Goal: Task Accomplishment & Management: Complete application form

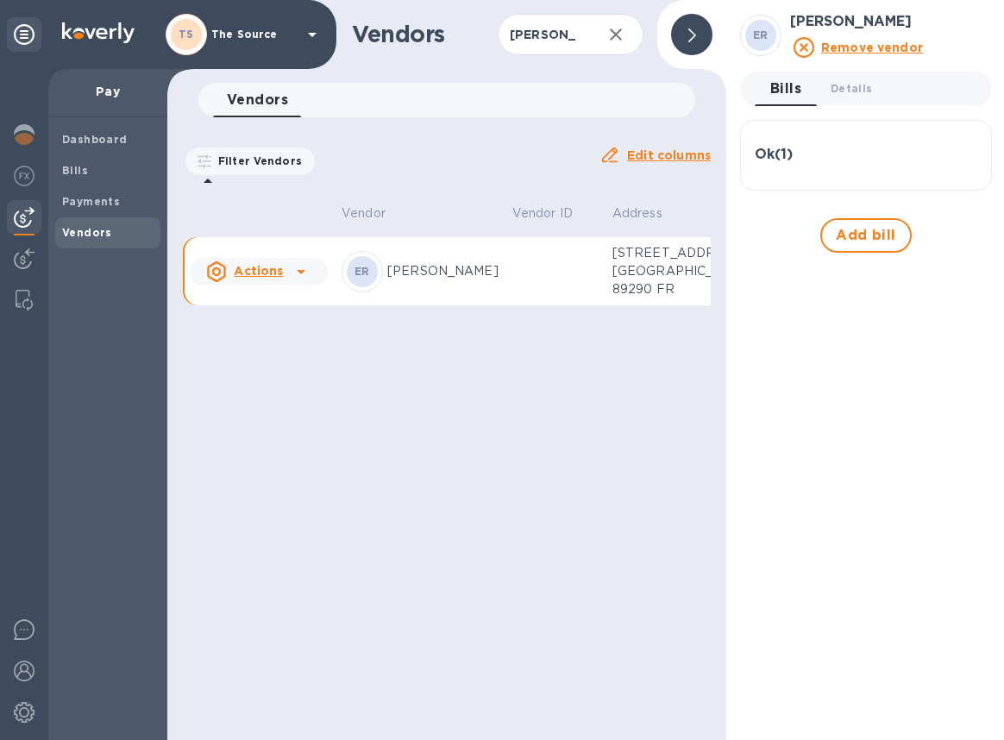
click at [85, 224] on span "Vendors" at bounding box center [87, 232] width 50 height 17
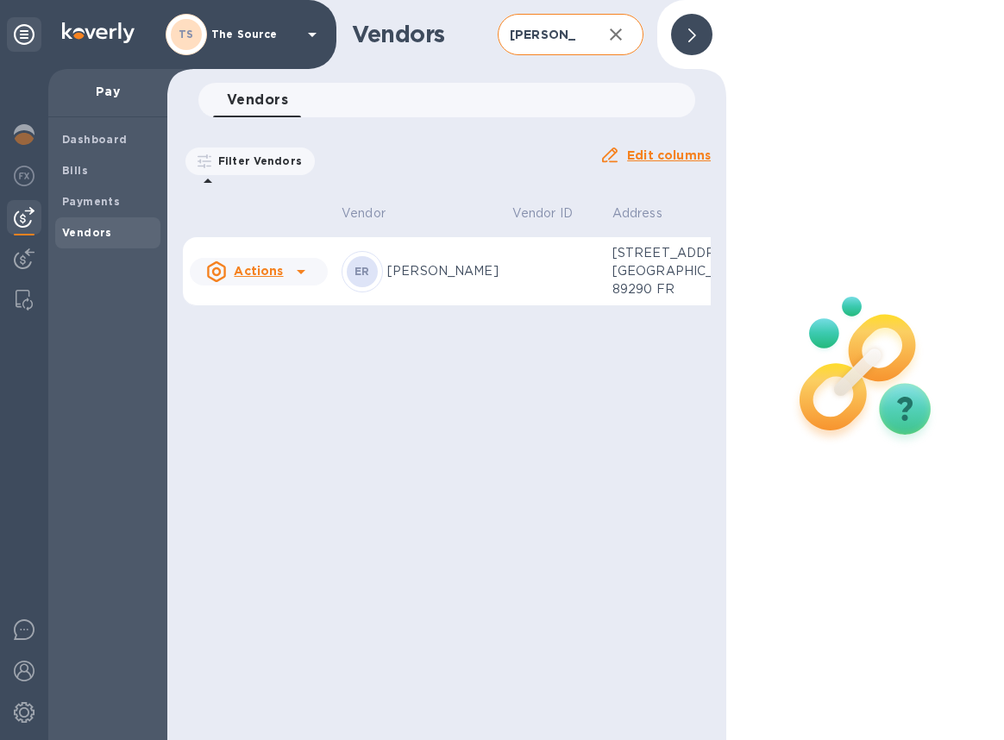
click at [616, 40] on icon "button" at bounding box center [616, 34] width 21 height 21
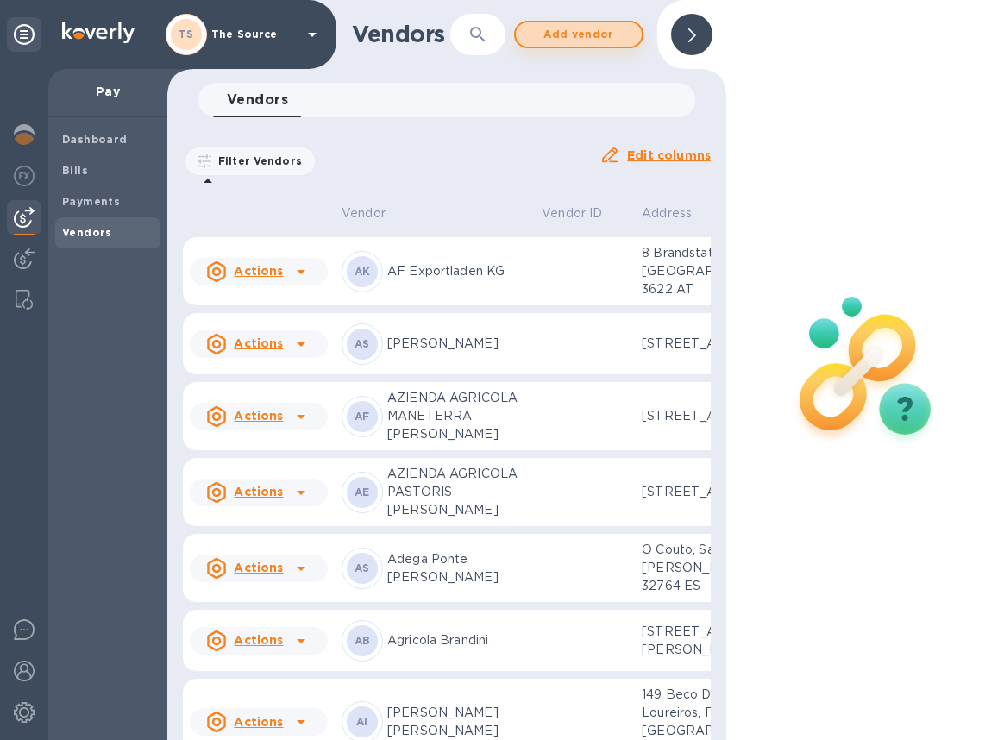
click at [586, 41] on span "Add vendor" at bounding box center [579, 34] width 98 height 21
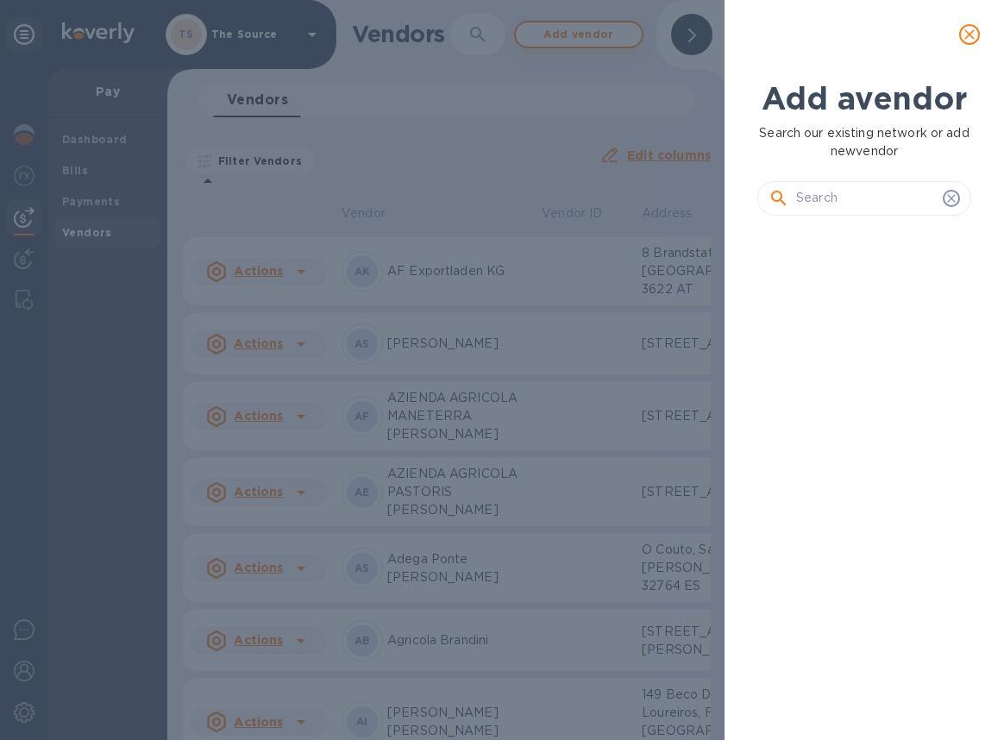
scroll to position [451, 221]
click at [833, 189] on input "text" at bounding box center [866, 198] width 140 height 26
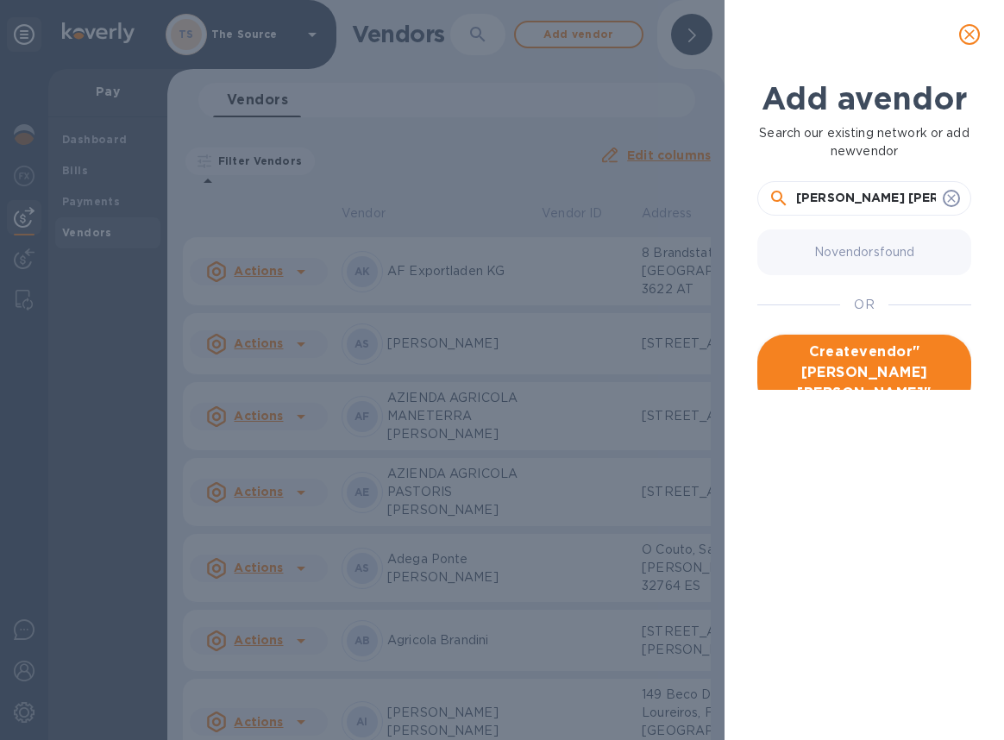
type input "[PERSON_NAME] [PERSON_NAME]"
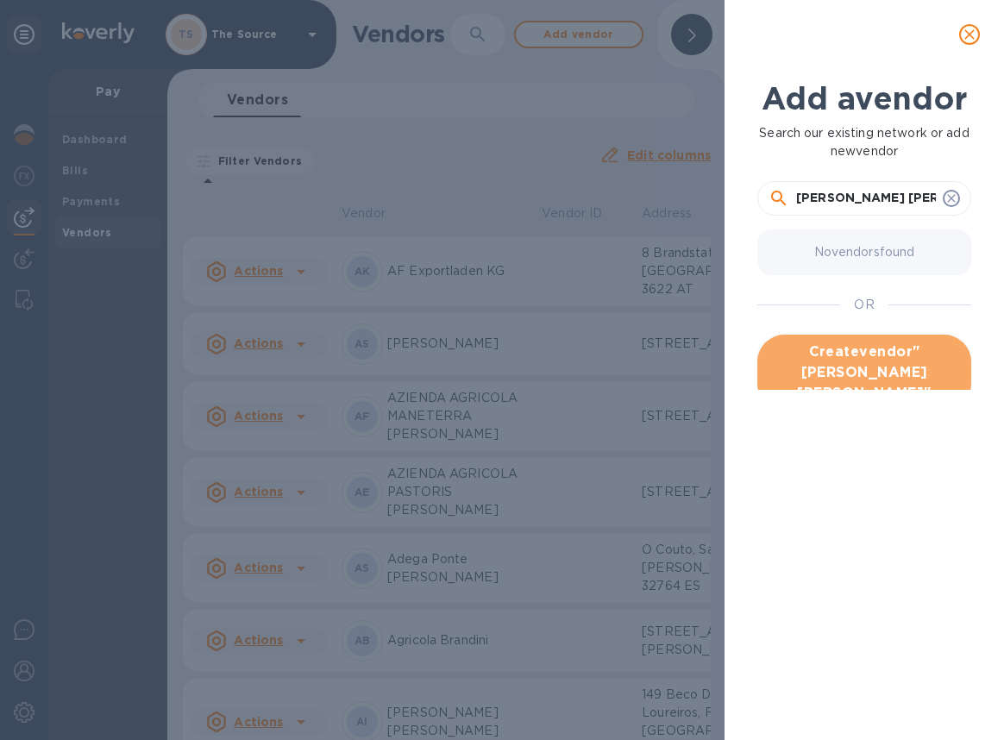
click at [841, 357] on span "Create vendor " [PERSON_NAME] [PERSON_NAME] "" at bounding box center [864, 373] width 186 height 62
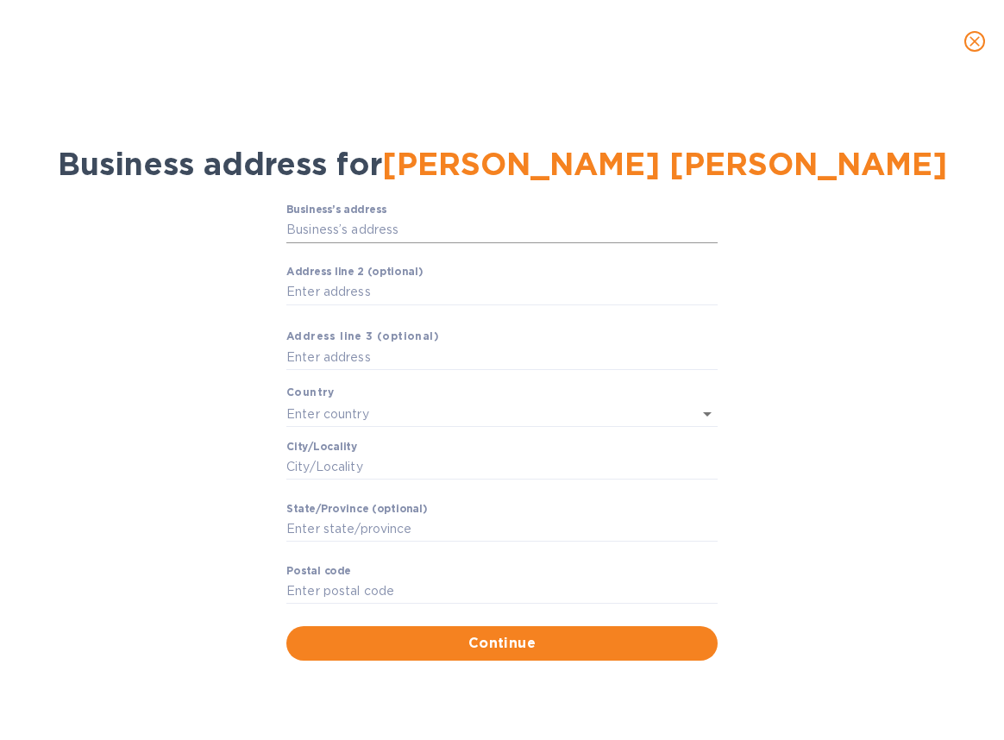
click at [325, 225] on input "Business’s аddress" at bounding box center [501, 230] width 431 height 26
paste input "S.A. Fattoria [PERSON_NAME] [PERSON_NAME] s.r.l. [STREET_ADDRESS][PERSON_NAME][…"
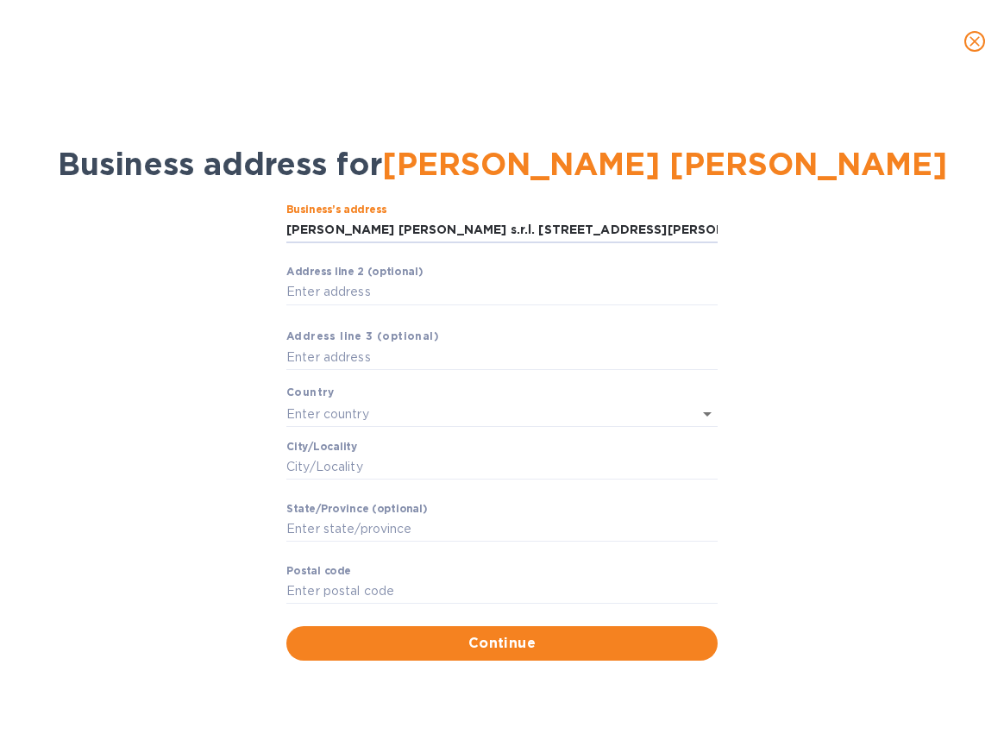
scroll to position [0, 0]
drag, startPoint x: 398, startPoint y: 230, endPoint x: 134, endPoint y: 221, distance: 264.2
click at [135, 221] on div "Business’s аddress S.A. Fattoria [PERSON_NAME] [PERSON_NAME] s.r.l. Strada [PER…" at bounding box center [501, 432] width 959 height 478
type input "4 Strada [PERSON_NAME] [PERSON_NAME]"
type input "[GEOGRAPHIC_DATA]"
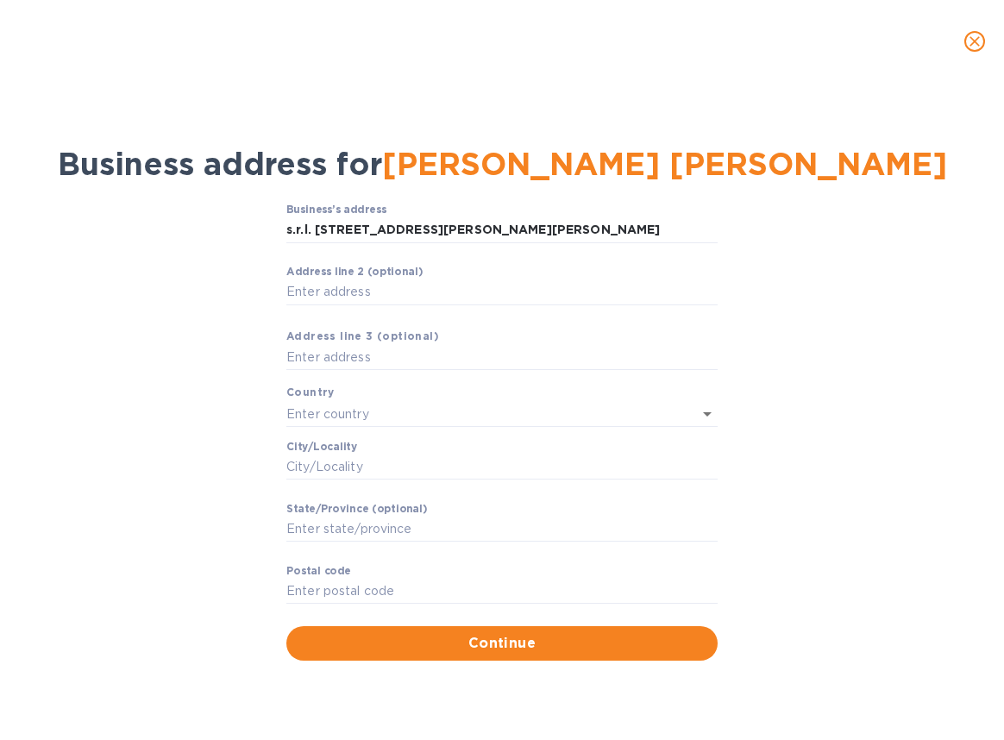
type input "[GEOGRAPHIC_DATA]"
type input "50028"
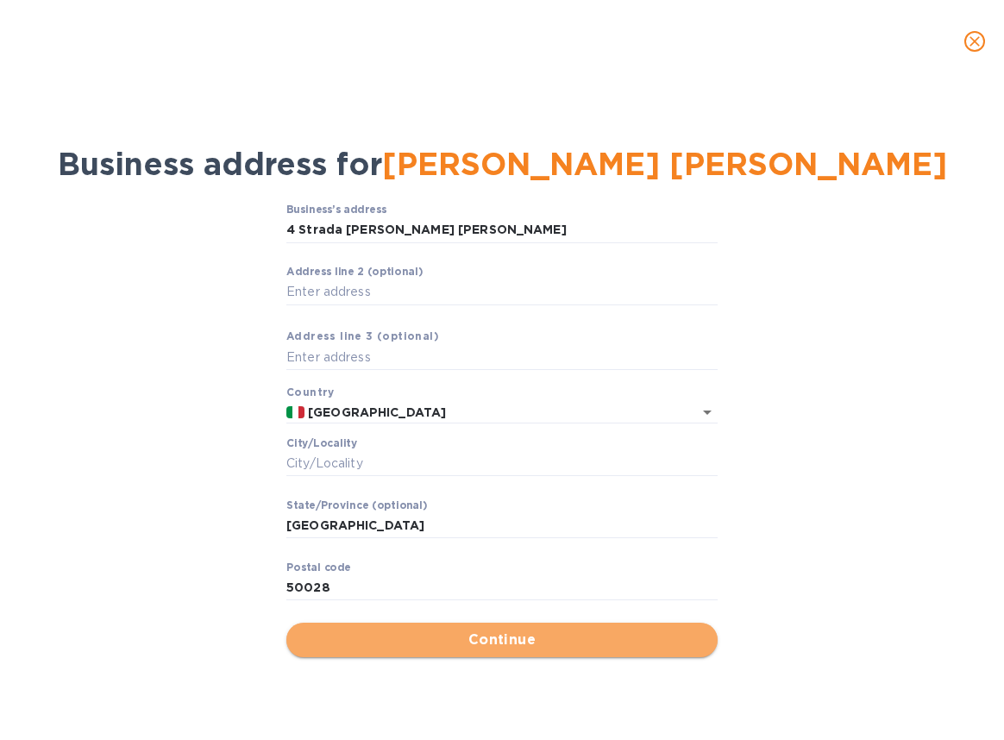
click at [500, 643] on span "Continue" at bounding box center [502, 640] width 404 height 21
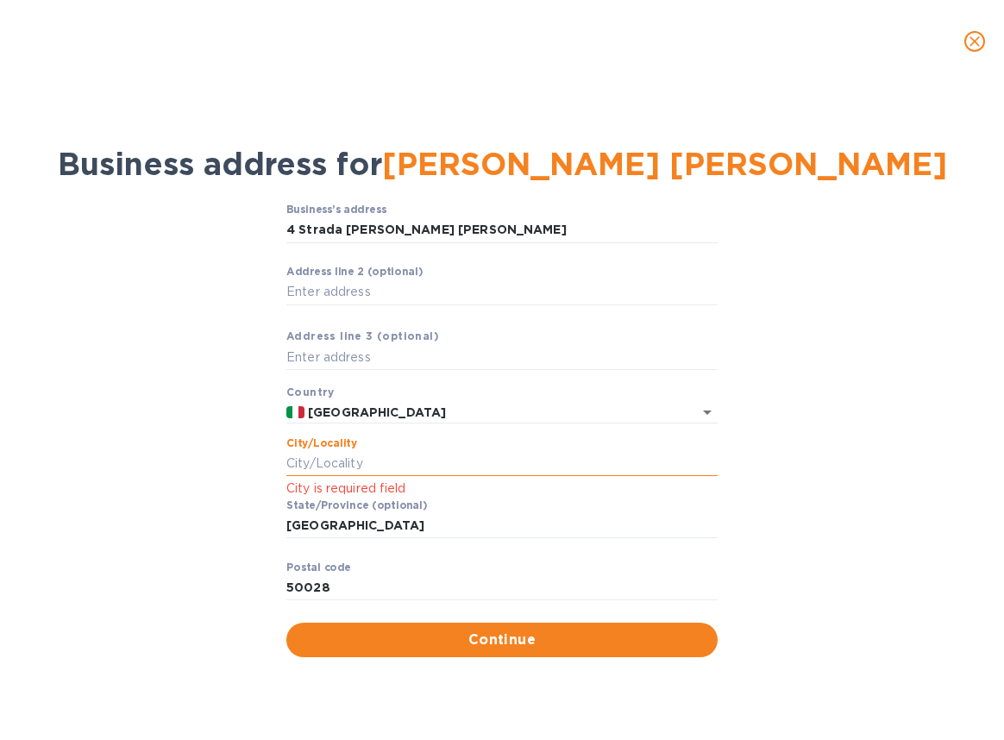
click at [343, 453] on input "Сity/Locаlity" at bounding box center [501, 464] width 431 height 26
paste input "[PERSON_NAME] D'[PERSON_NAME]"
type input "[PERSON_NAME] D'[PERSON_NAME]"
click at [754, 525] on div "Business’s аddress 4 Strada [PERSON_NAME] [PERSON_NAME] ​ Аddress line 2 (optio…" at bounding box center [501, 430] width 959 height 475
click at [216, 548] on div "Business’s аddress 4 Strada [PERSON_NAME] [PERSON_NAME] ​ Аddress line 2 (optio…" at bounding box center [501, 430] width 959 height 475
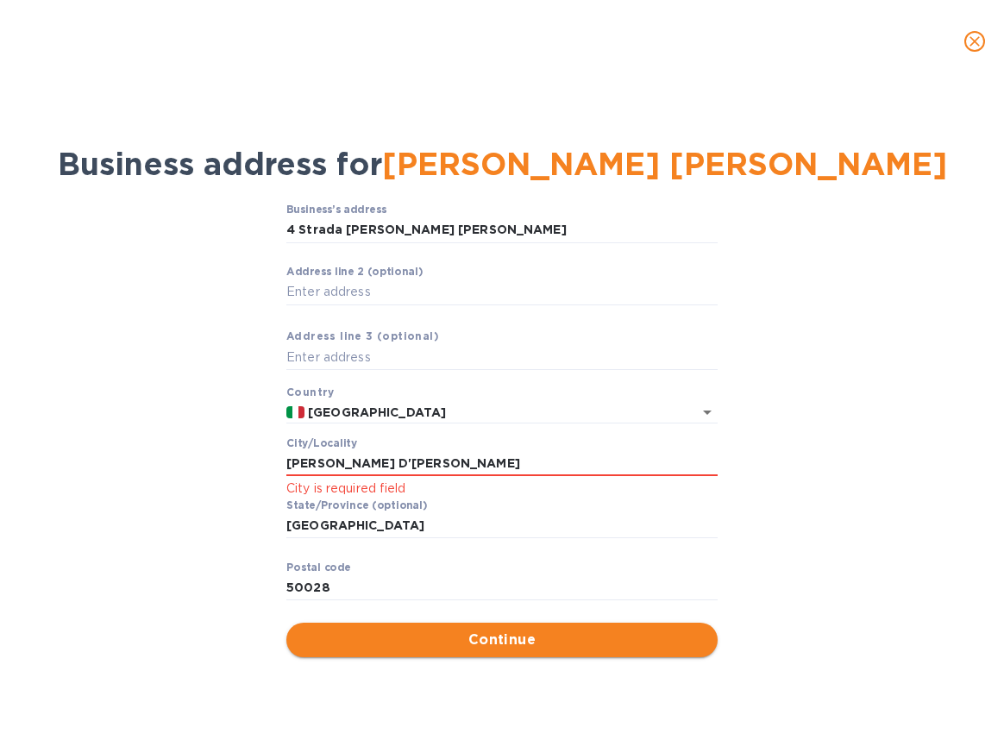
click at [332, 643] on span "Continue" at bounding box center [502, 640] width 404 height 21
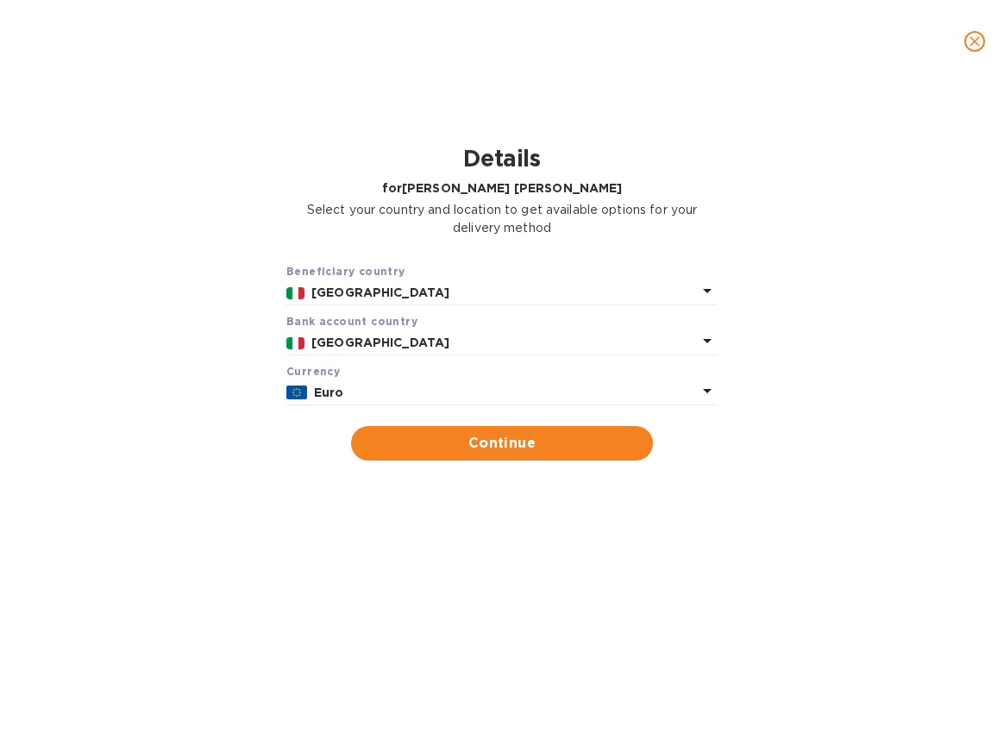
click at [459, 426] on form "Beneficiary country [GEOGRAPHIC_DATA] Bank account cоuntry [GEOGRAPHIC_DATA] Cu…" at bounding box center [501, 361] width 431 height 198
click at [456, 446] on span "Continue" at bounding box center [502, 443] width 274 height 21
type input "[PERSON_NAME] [PERSON_NAME]"
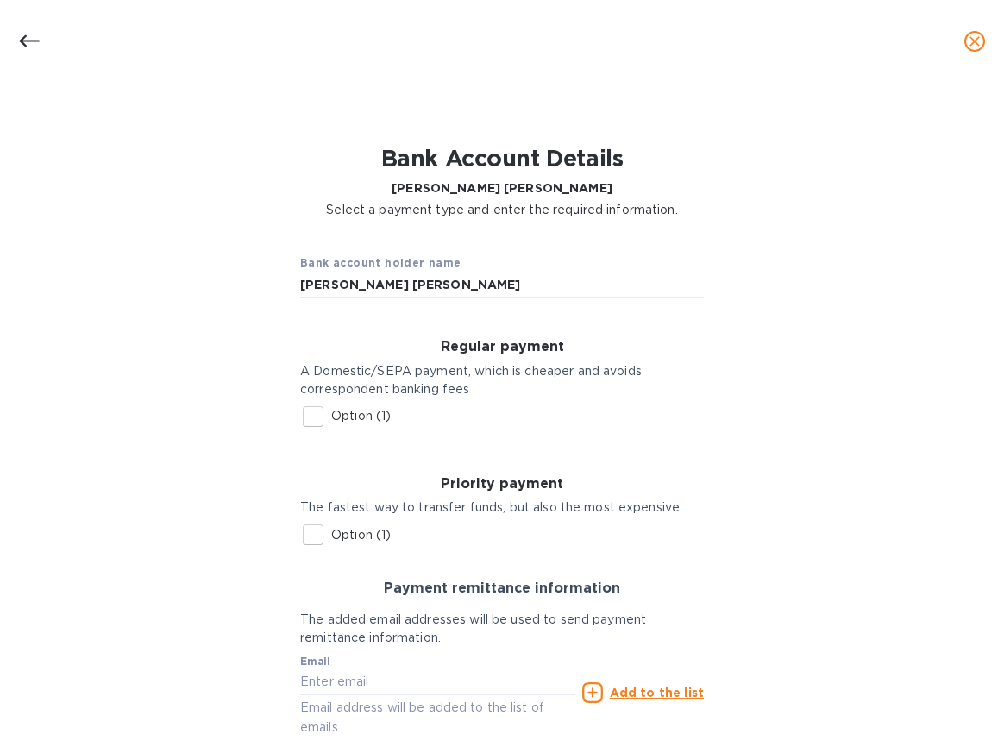
click at [305, 421] on input "Option (1)" at bounding box center [313, 417] width 36 height 36
checkbox input "true"
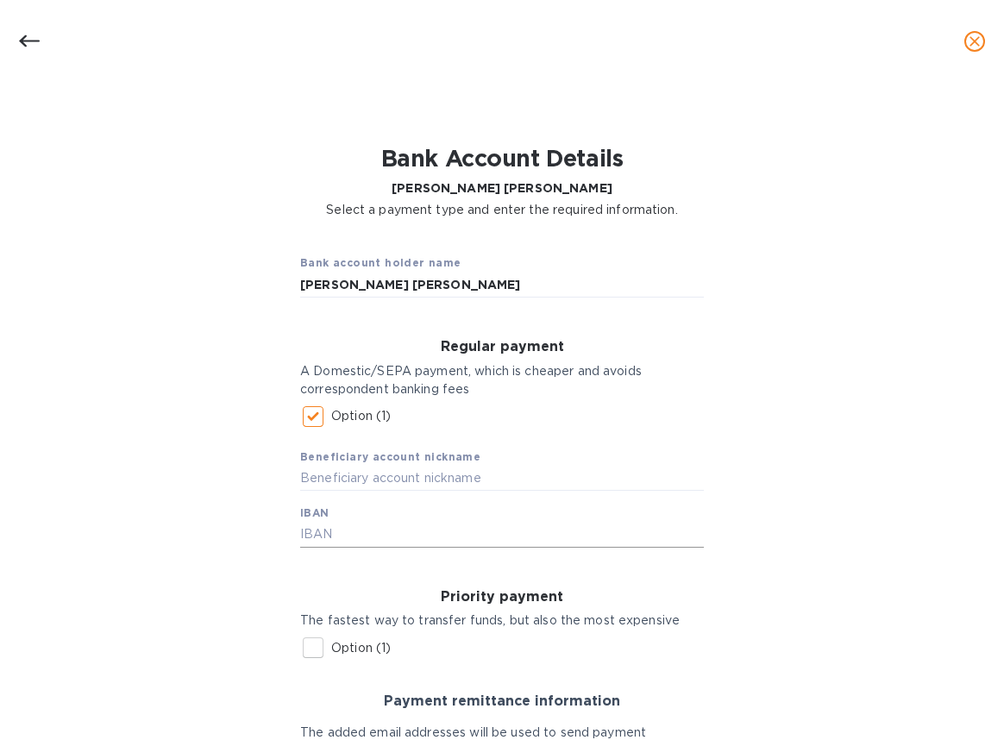
click at [326, 532] on input "text" at bounding box center [502, 535] width 404 height 26
paste input "[FINANCIAL_ID]"
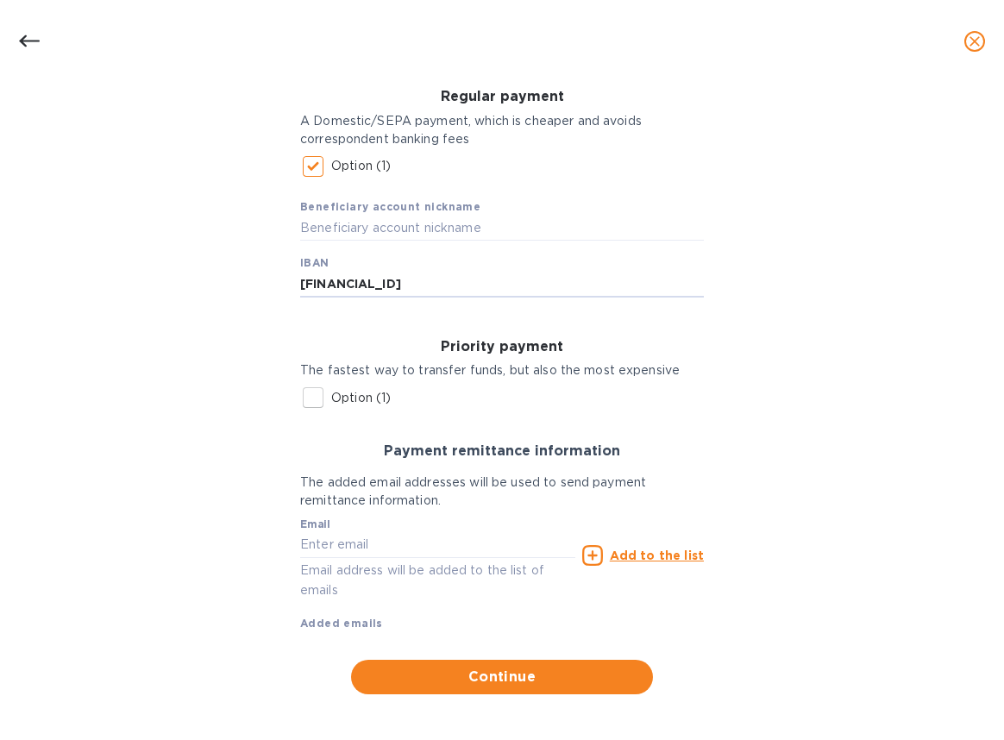
scroll to position [259, 0]
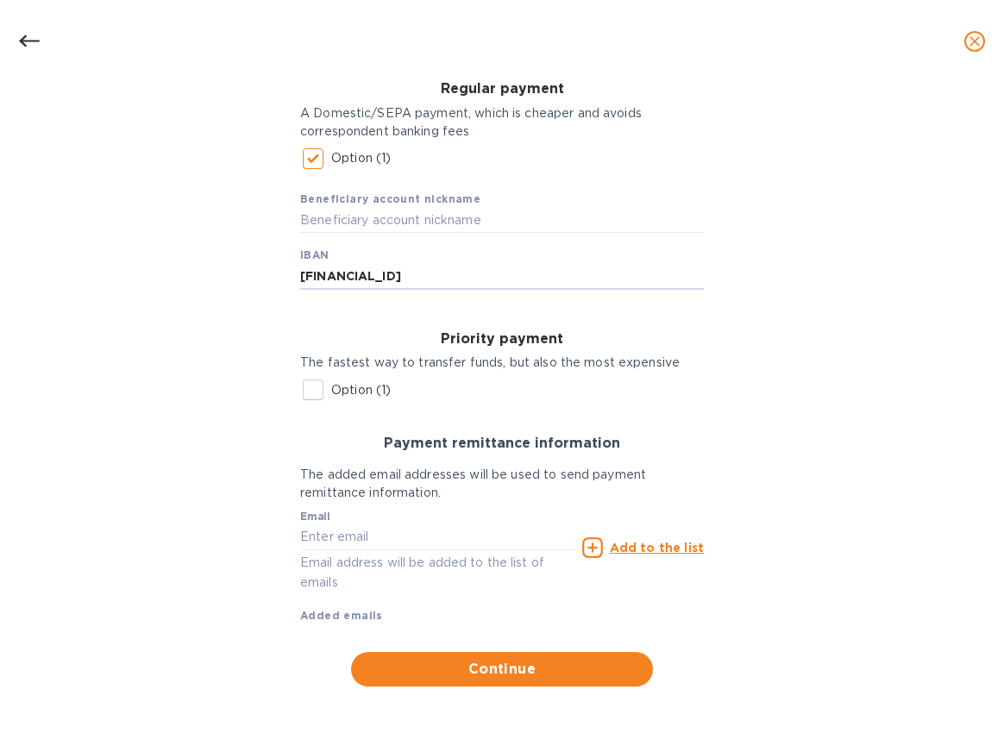
type input "[FINANCIAL_ID]"
click at [353, 541] on input "text" at bounding box center [437, 538] width 275 height 26
paste input "[EMAIL_ADDRESS][DOMAIN_NAME]"
type input "[EMAIL_ADDRESS][DOMAIN_NAME]"
click at [634, 551] on u "Add to the list" at bounding box center [657, 548] width 94 height 14
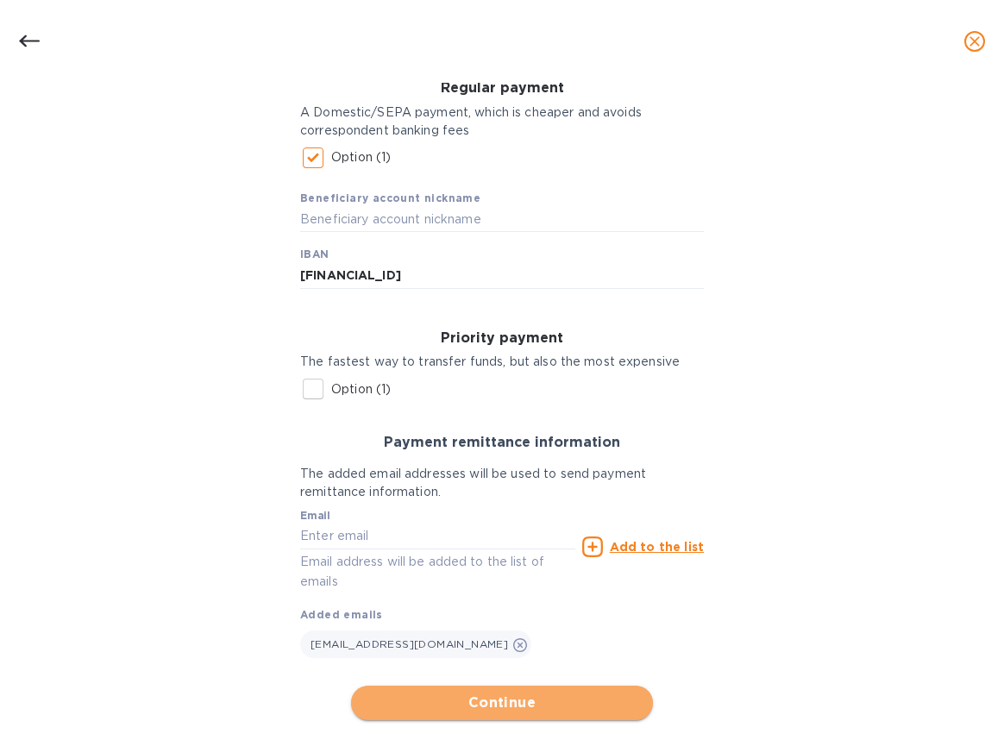
click at [490, 707] on span "Continue" at bounding box center [502, 703] width 274 height 21
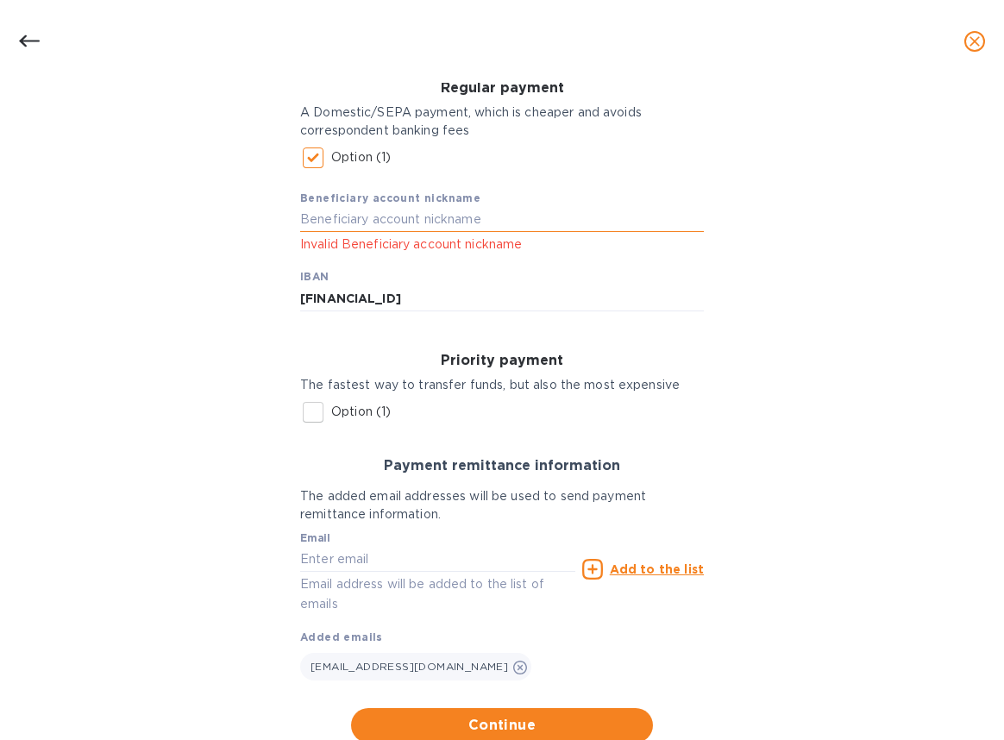
click at [404, 217] on input "text" at bounding box center [502, 220] width 404 height 26
type input "[PERSON_NAME] [PERSON_NAME]"
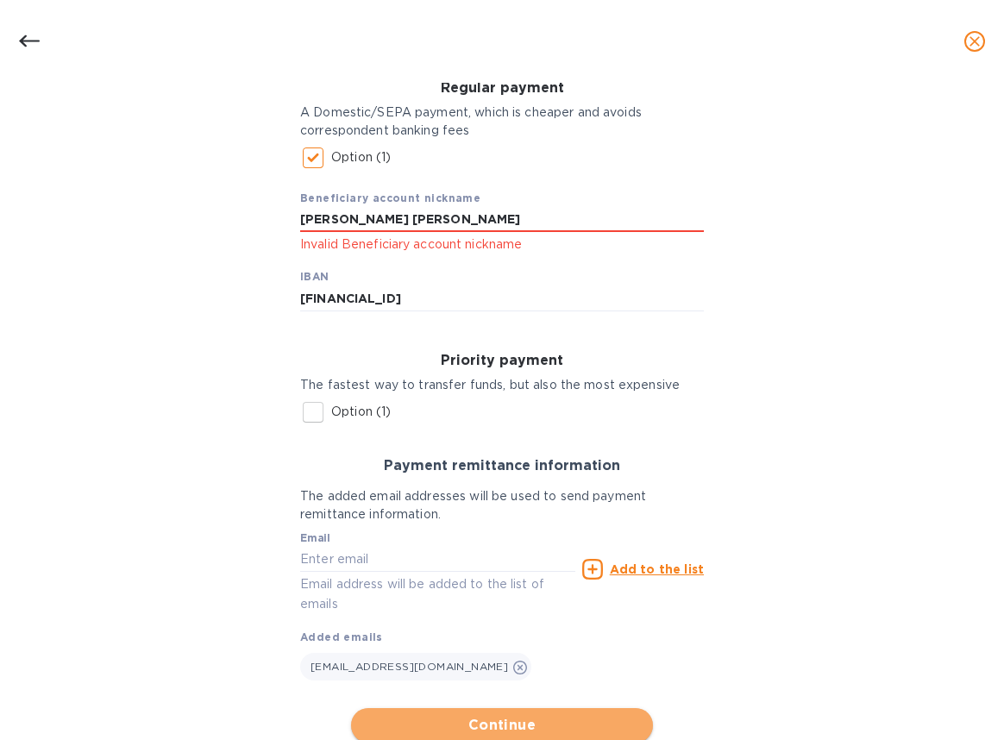
click at [473, 725] on span "Continue" at bounding box center [502, 725] width 274 height 21
